Goal: Information Seeking & Learning: Learn about a topic

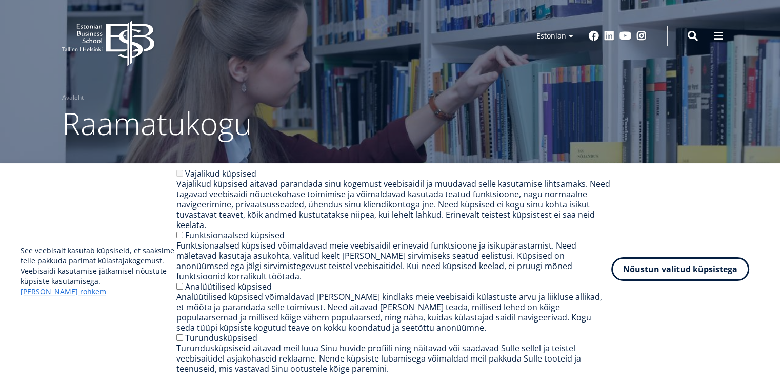
click at [674, 275] on button "Nõustun valitud küpsistega" at bounding box center [680, 269] width 138 height 24
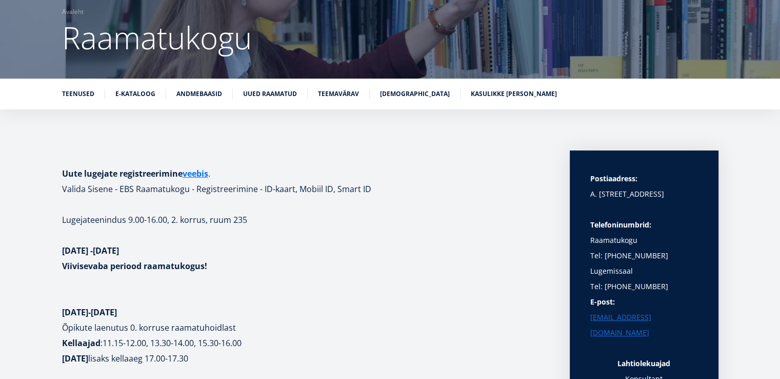
scroll to position [72, 0]
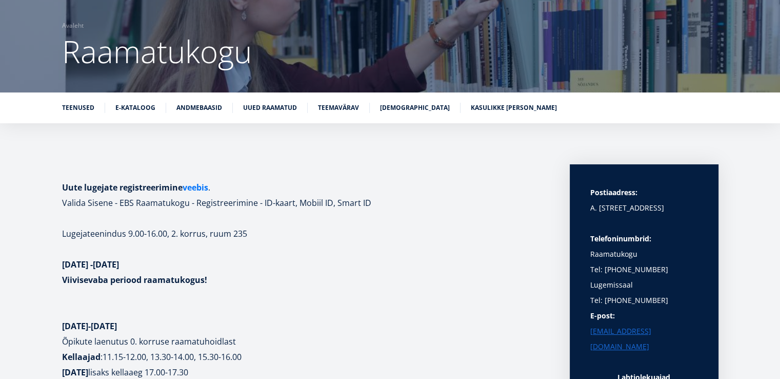
click at [191, 187] on link "veebis" at bounding box center [196, 187] width 26 height 15
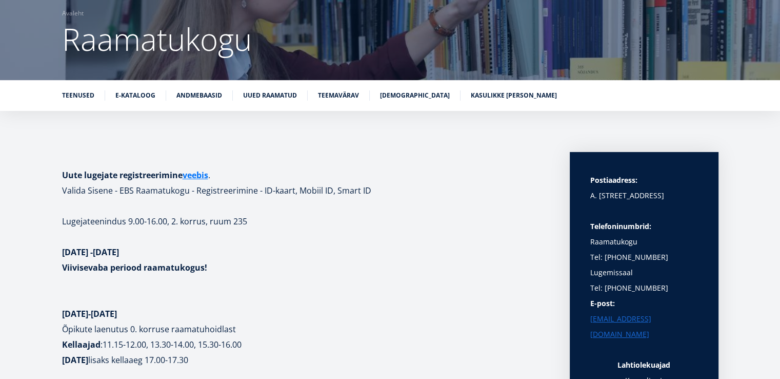
scroll to position [84, 0]
click at [193, 174] on link "veebis" at bounding box center [196, 175] width 26 height 15
